Goal: Task Accomplishment & Management: Use online tool/utility

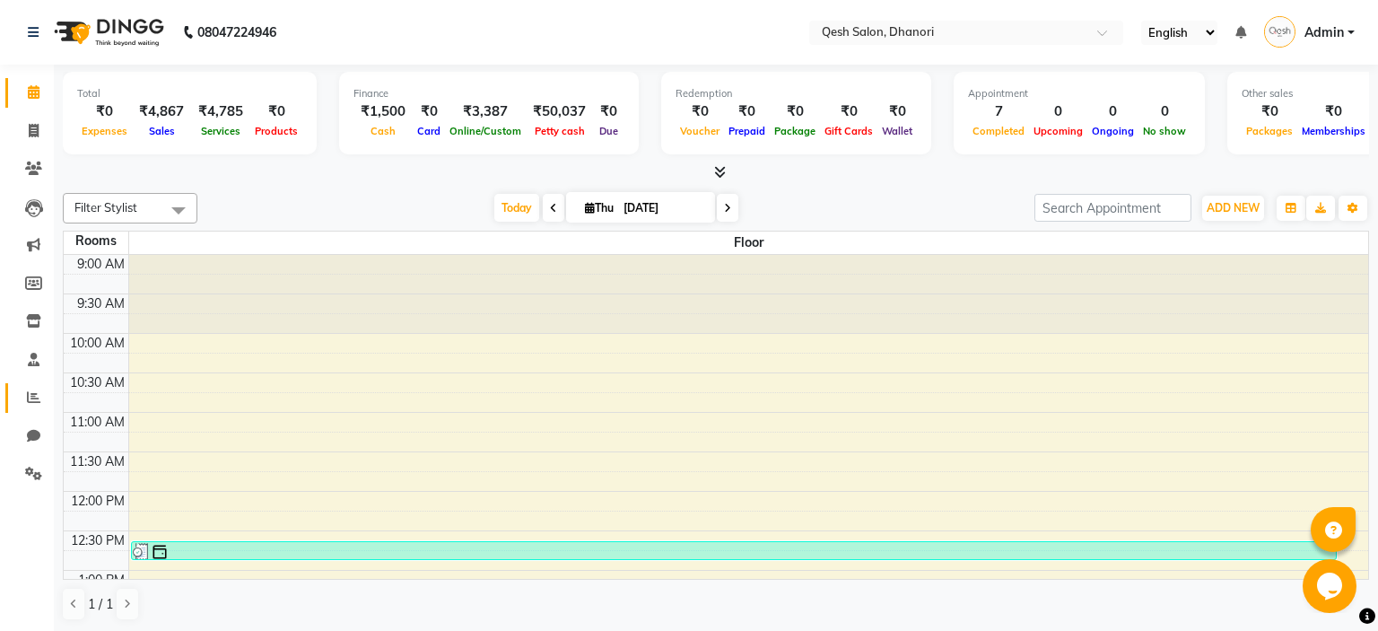
click at [17, 412] on link "Reports" at bounding box center [26, 398] width 43 height 30
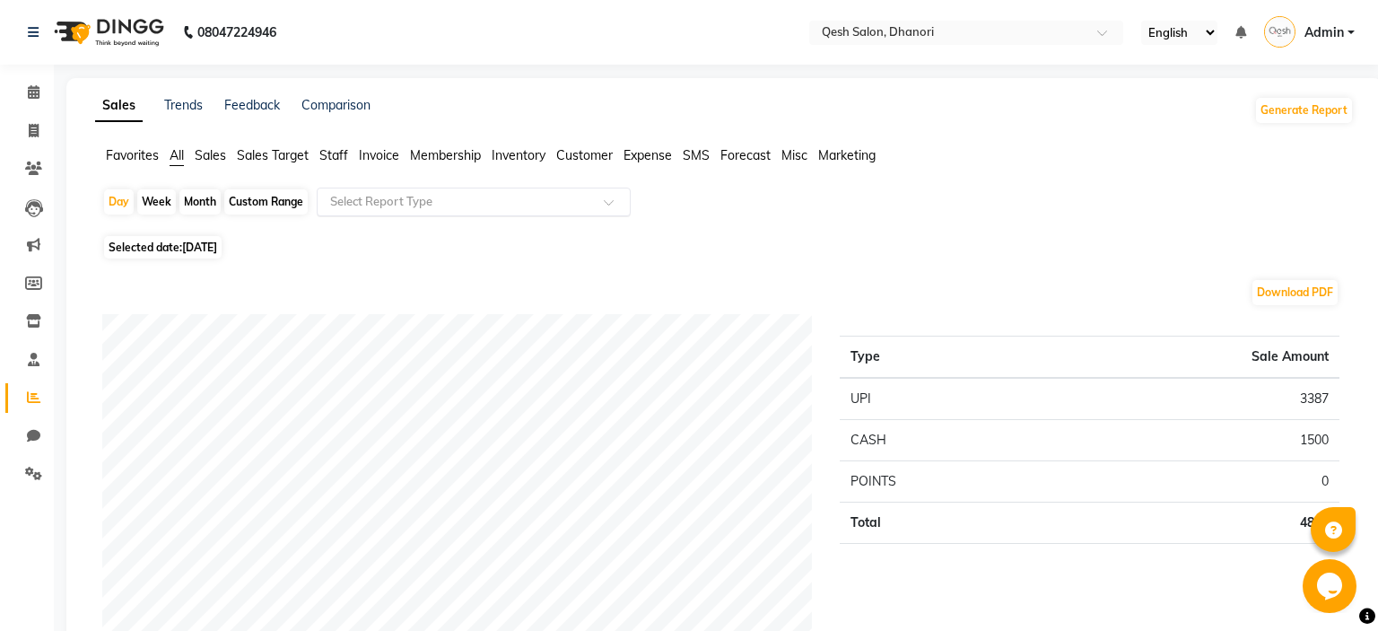
click at [518, 194] on input "text" at bounding box center [456, 202] width 258 height 18
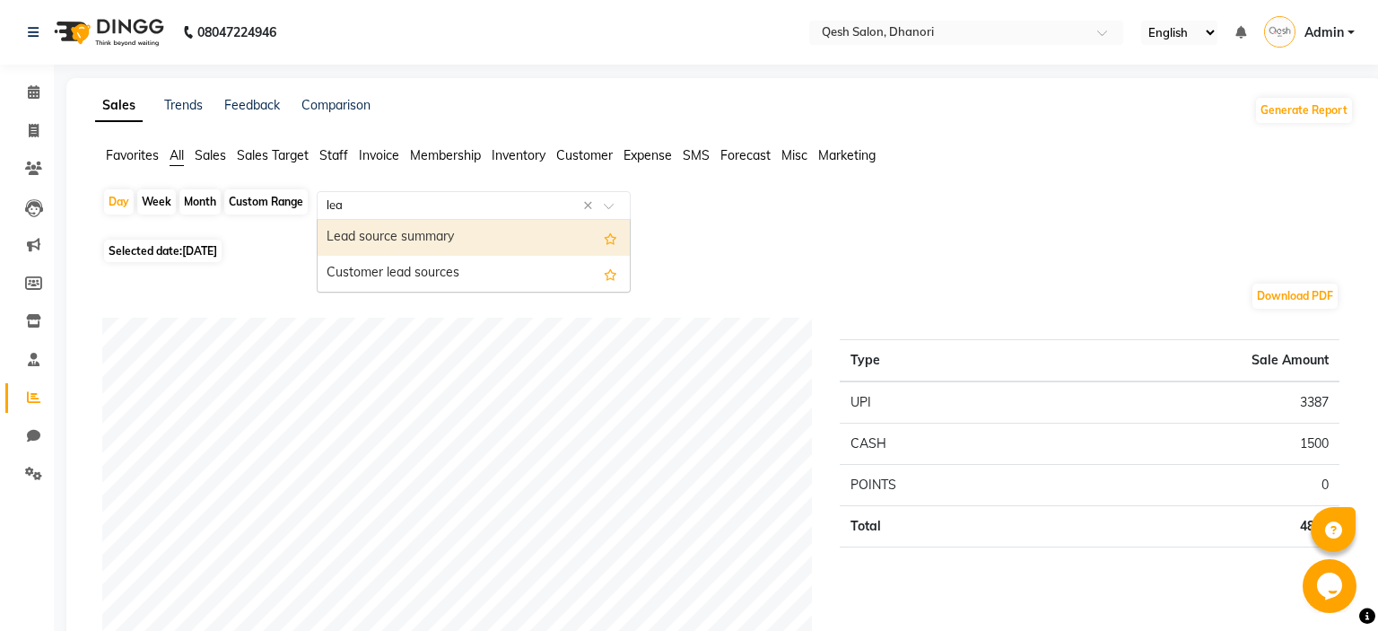
type input "lead"
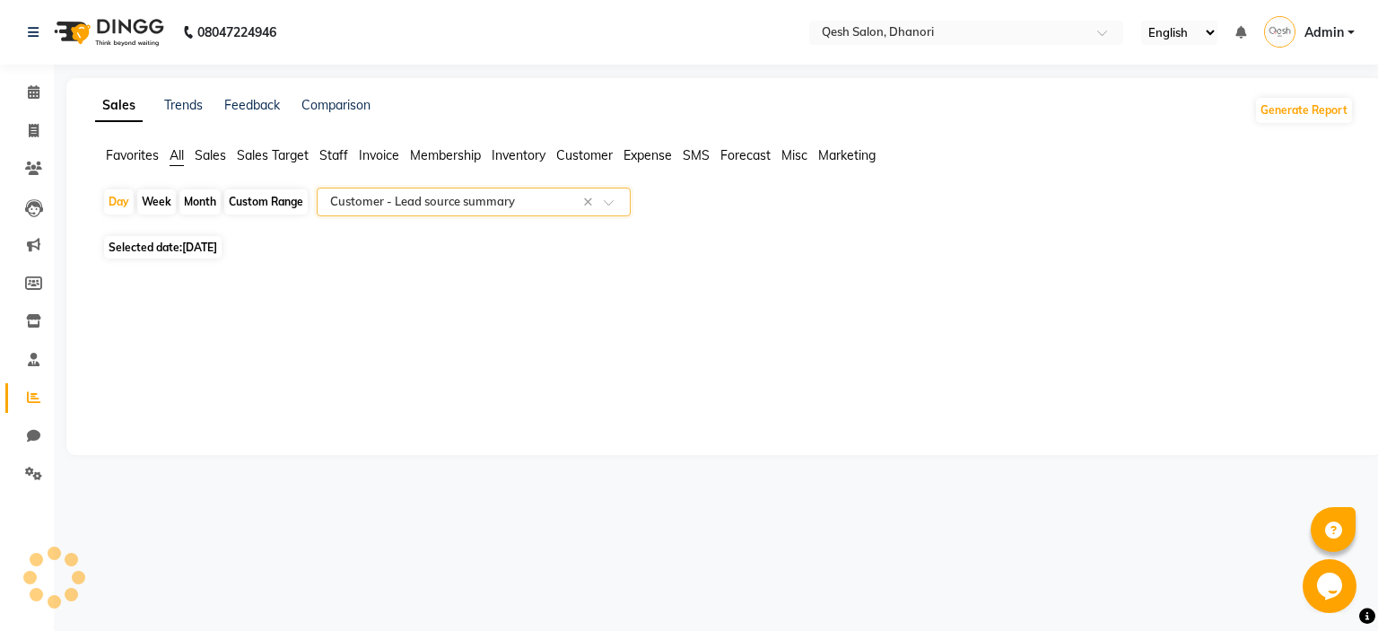
select select "full_report"
select select "pdf"
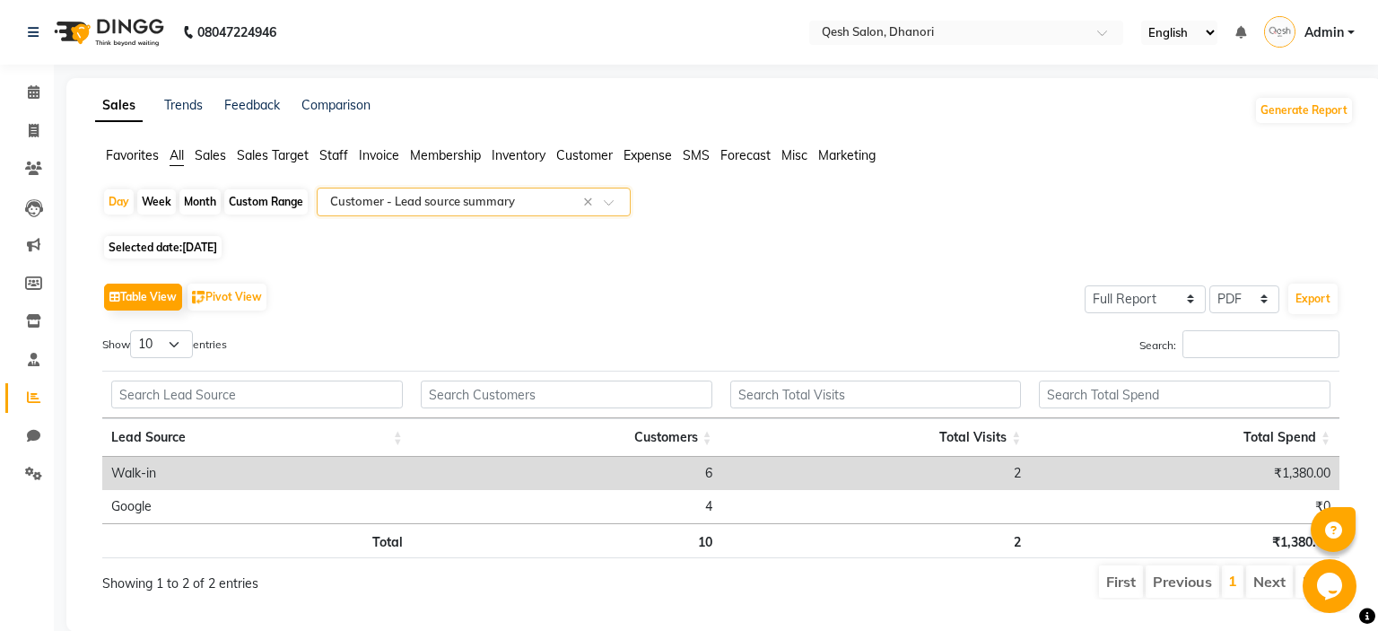
click at [217, 250] on span "[DATE]" at bounding box center [199, 246] width 35 height 13
select select "9"
select select "2025"
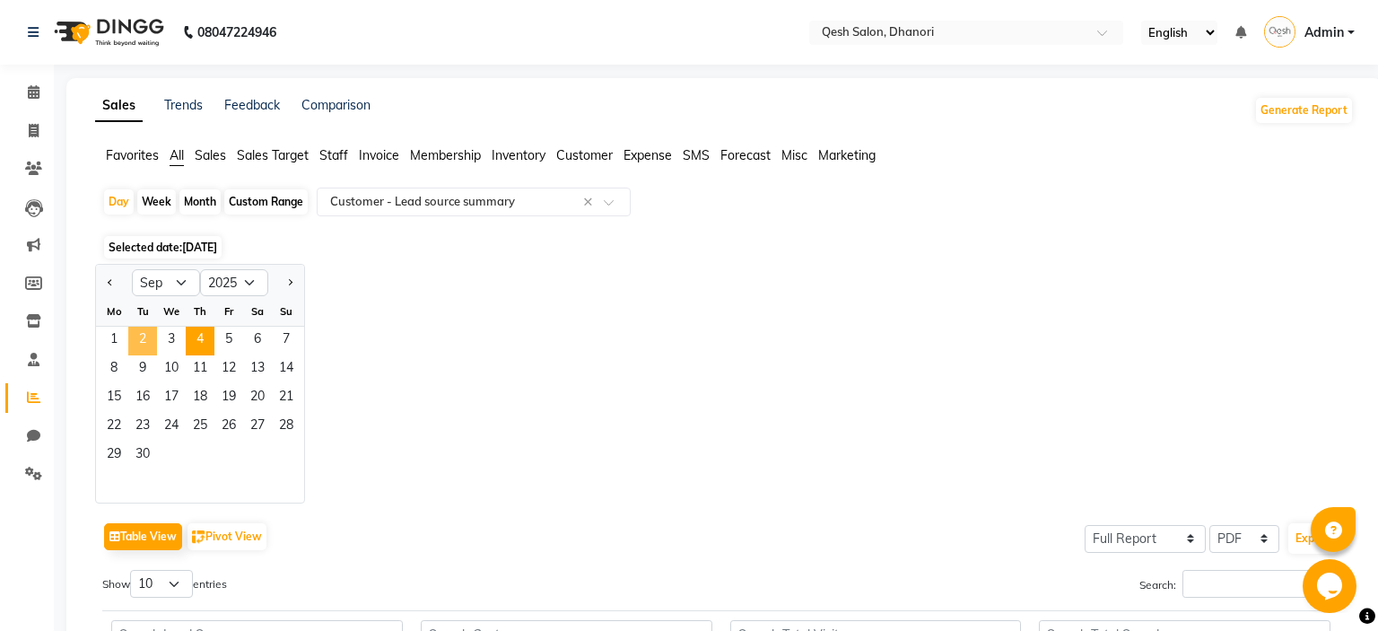
click at [131, 343] on span "2" at bounding box center [142, 341] width 29 height 29
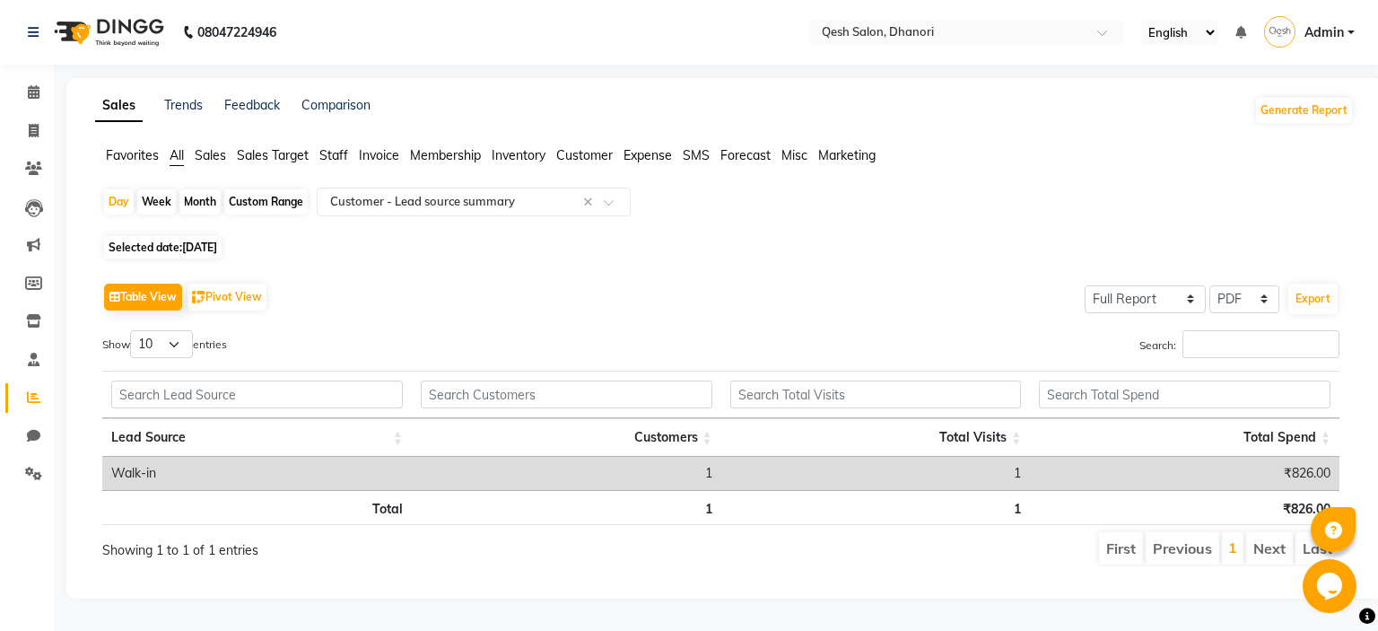
click at [273, 205] on div "Custom Range" at bounding box center [265, 201] width 83 height 25
select select "9"
select select "2025"
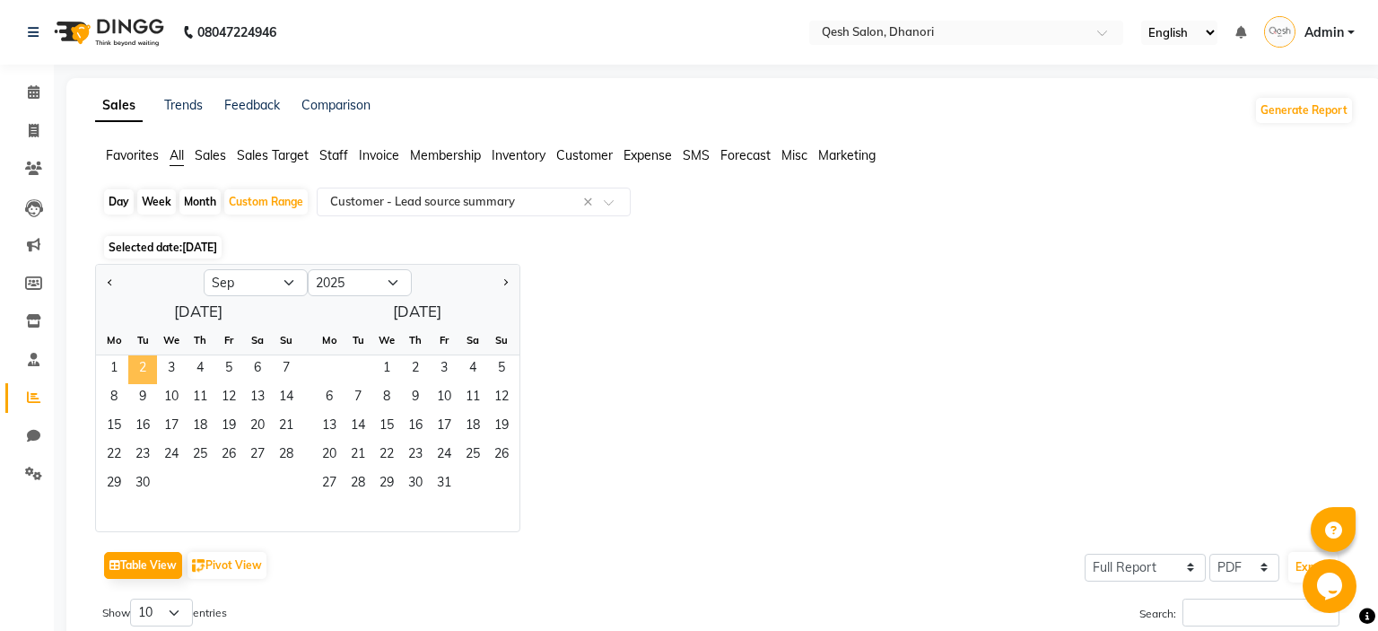
click at [140, 360] on span "2" at bounding box center [142, 369] width 29 height 29
click at [204, 363] on span "4" at bounding box center [200, 369] width 29 height 29
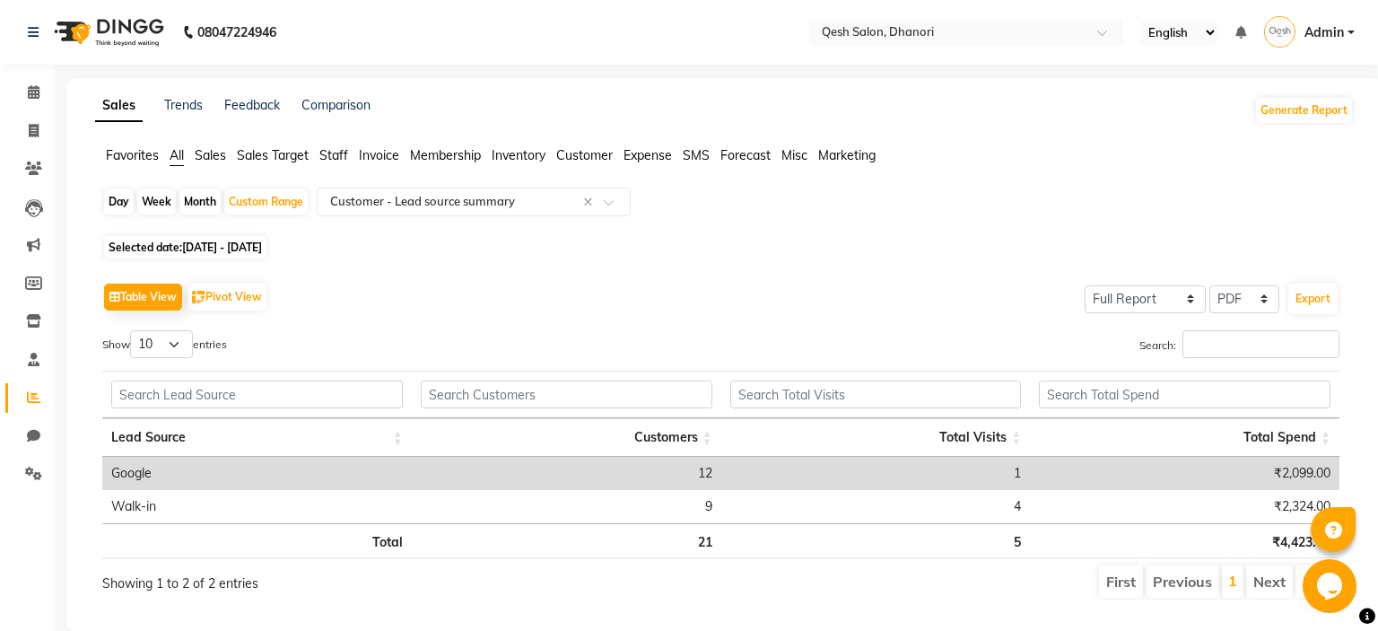
click at [684, 272] on div "Table View Pivot View Select Full Report Filtered Report Select CSV PDF Export …" at bounding box center [721, 439] width 1266 height 350
click at [266, 256] on span "Selected date: [DATE] - [DATE]" at bounding box center [185, 247] width 162 height 22
select select "9"
select select "2025"
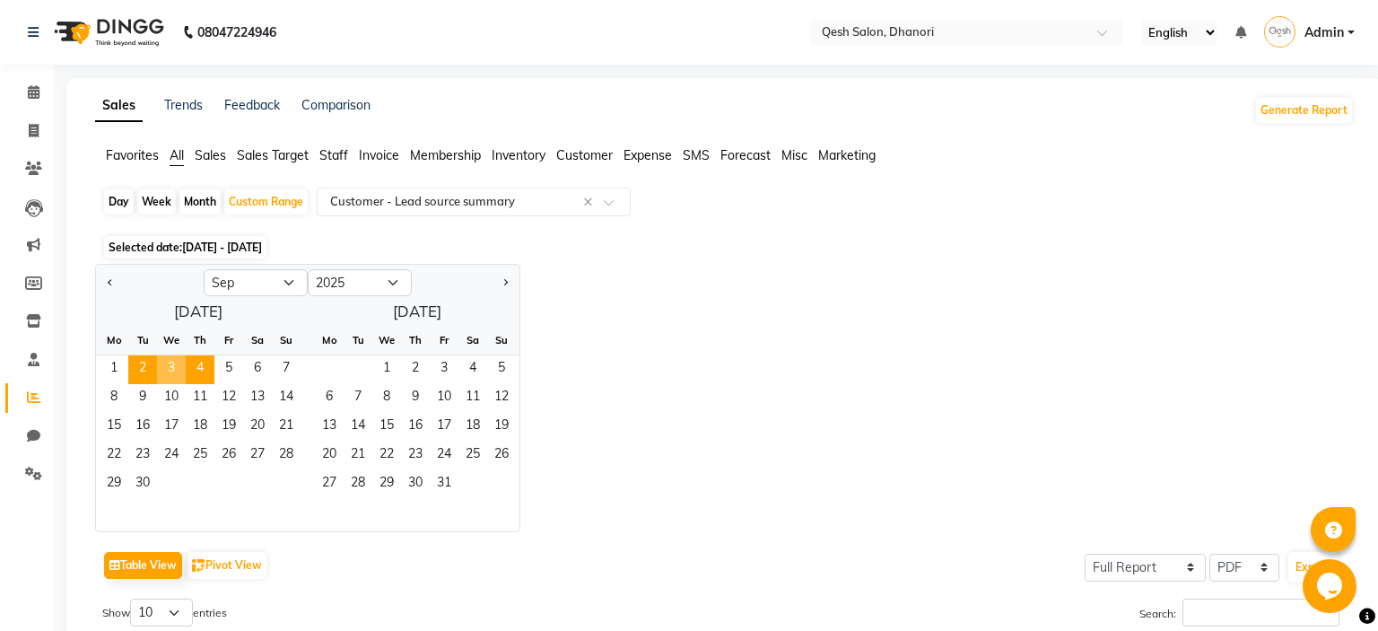
click at [195, 202] on div "Month" at bounding box center [199, 201] width 41 height 25
select select "9"
select select "2025"
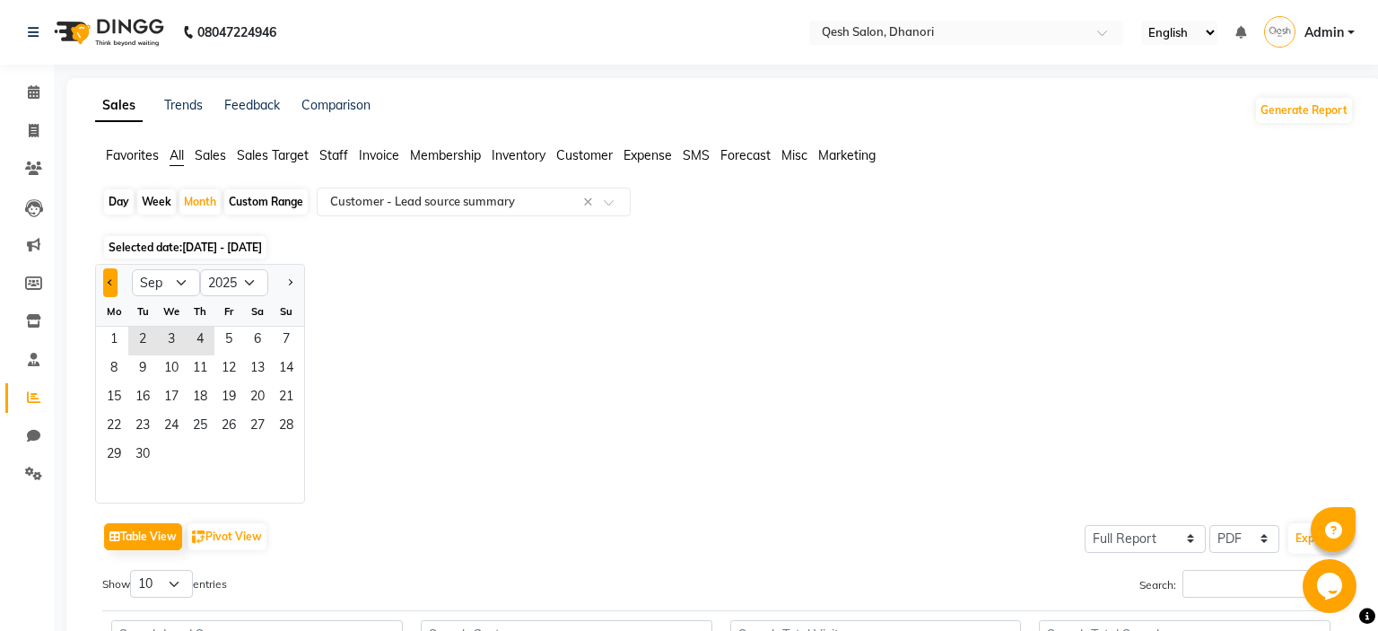
click at [109, 287] on button "Previous month" at bounding box center [110, 282] width 14 height 29
select select "8"
click at [228, 343] on span "1" at bounding box center [228, 341] width 29 height 29
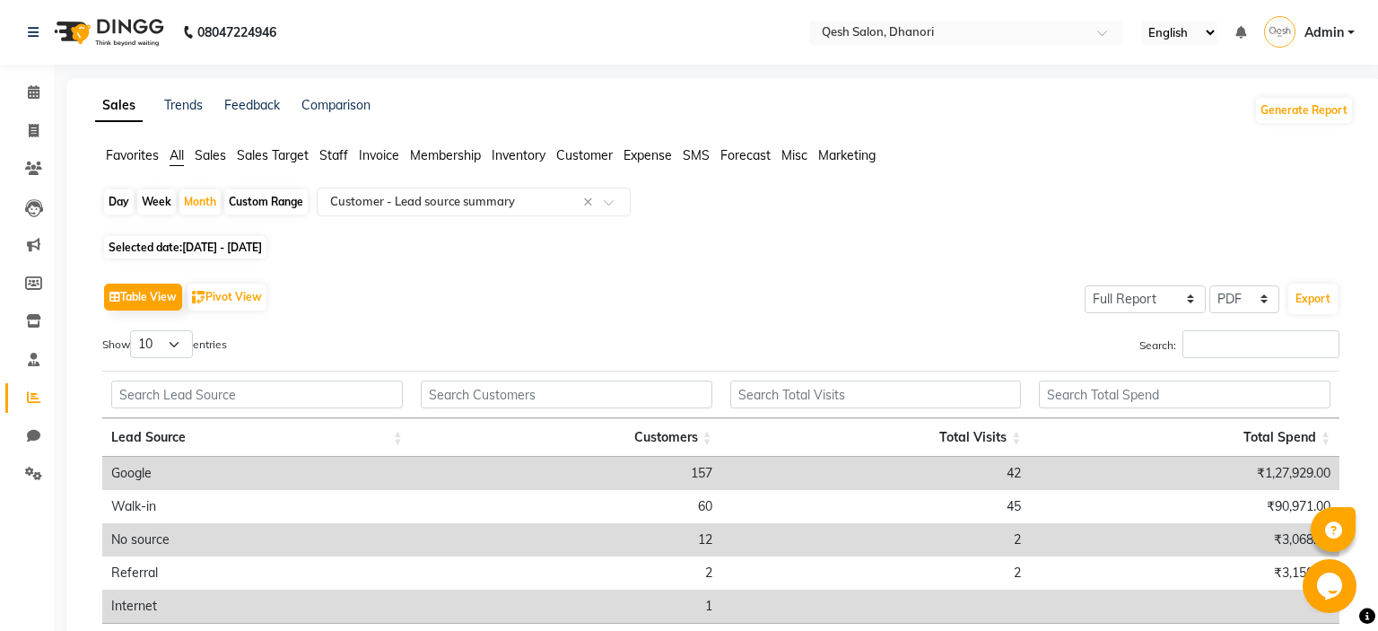
scroll to position [126, 0]
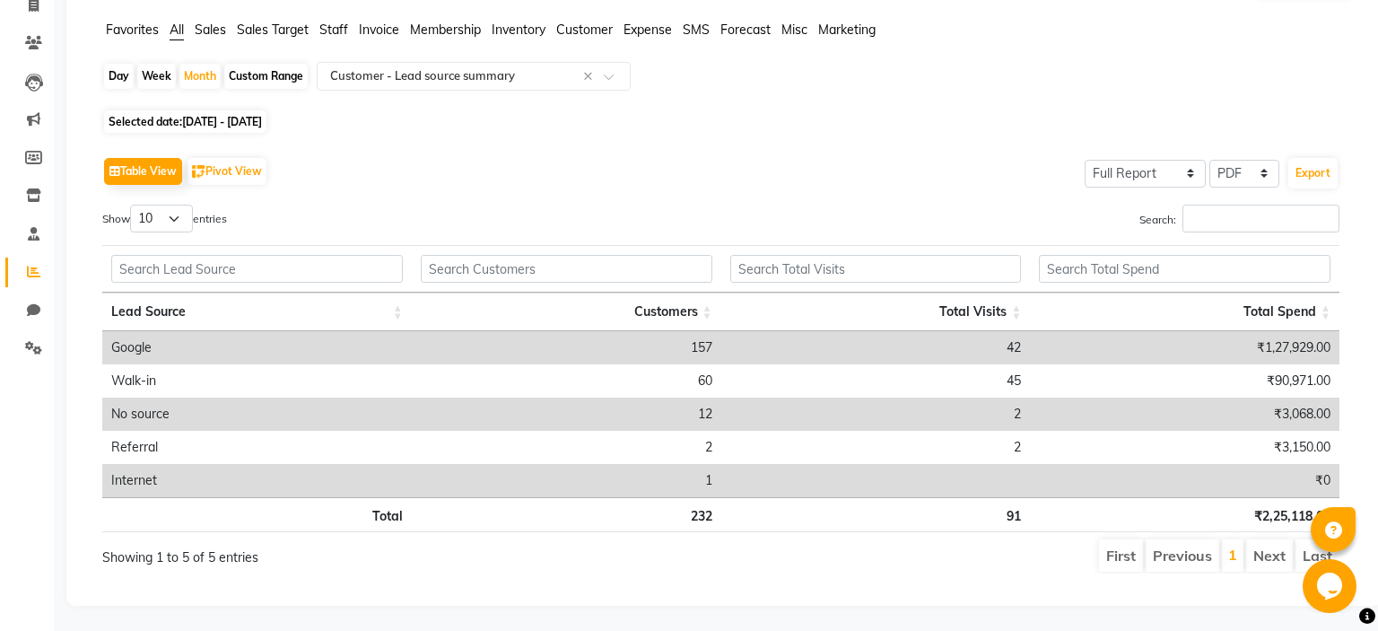
click at [785, 196] on div "Table View Pivot View Select Full Report Filtered Report Select CSV PDF Export …" at bounding box center [720, 362] width 1237 height 421
